Goal: Task Accomplishment & Management: Manage account settings

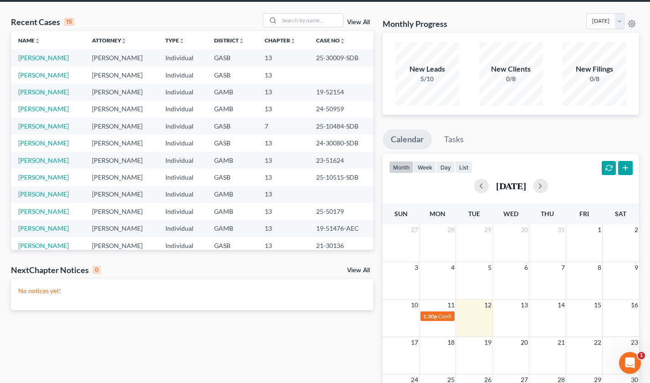
scroll to position [36, 0]
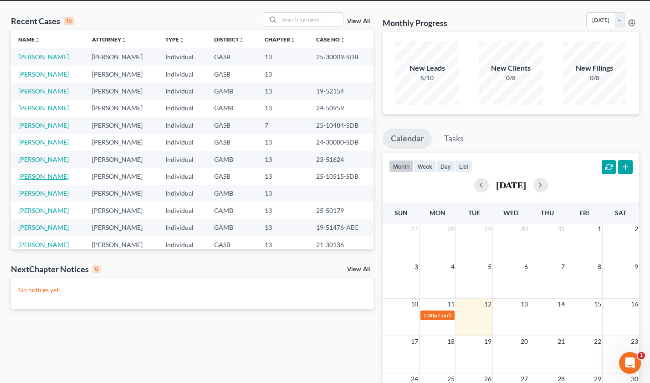
click at [41, 175] on link "[PERSON_NAME]" at bounding box center [43, 176] width 51 height 8
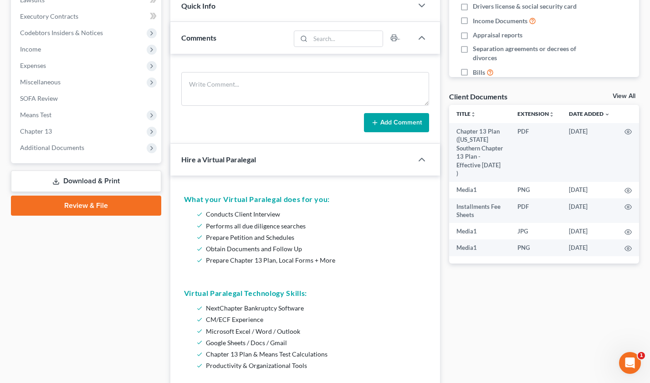
scroll to position [241, 0]
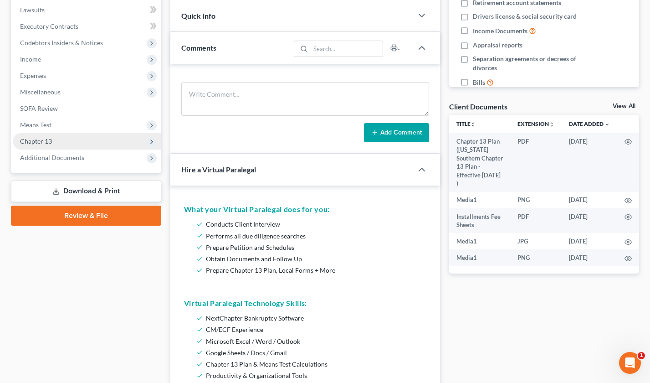
click at [47, 141] on span "Chapter 13" at bounding box center [36, 141] width 32 height 8
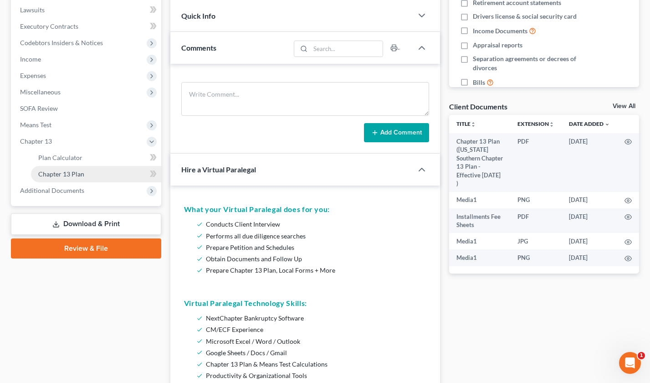
click at [58, 176] on span "Chapter 13 Plan" at bounding box center [61, 174] width 46 height 8
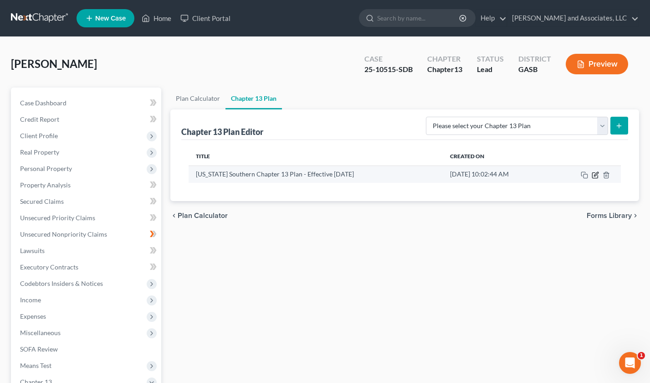
click at [593, 172] on icon "button" at bounding box center [595, 174] width 5 height 5
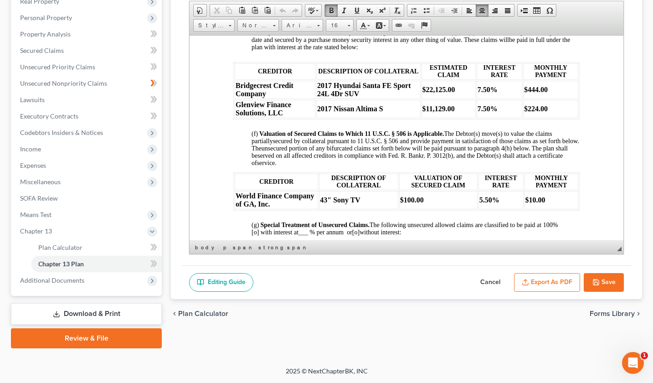
scroll to position [900, 0]
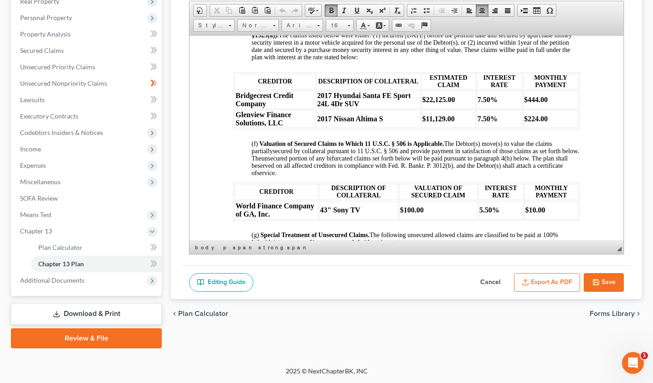
click at [451, 128] on td "$11,129.00" at bounding box center [449, 118] width 54 height 18
click at [532, 122] on strong "$224.00" at bounding box center [536, 118] width 24 height 8
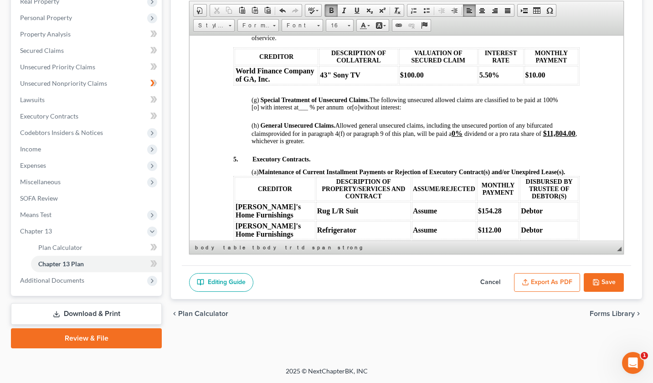
scroll to position [1109, 0]
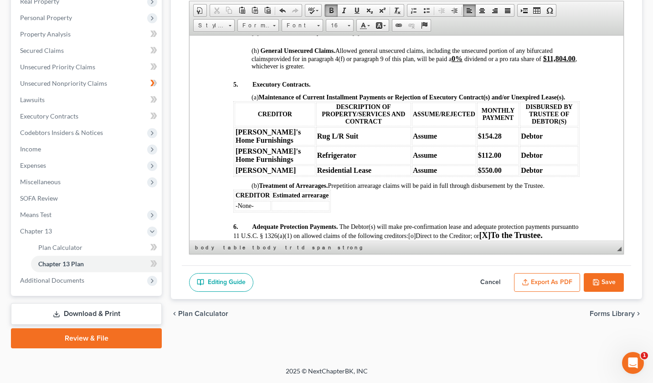
click at [480, 159] on span "$112.00" at bounding box center [489, 155] width 23 height 8
click at [603, 286] on button "Save" at bounding box center [604, 282] width 40 height 19
